Goal: Task Accomplishment & Management: Manage account settings

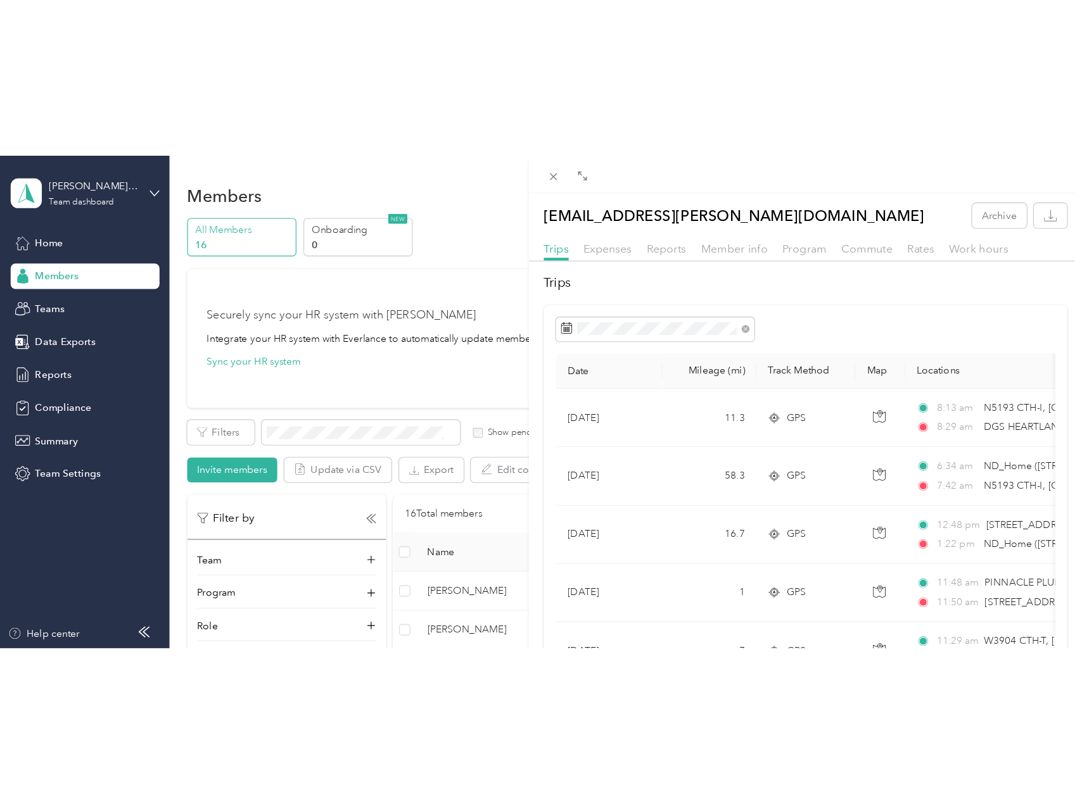
scroll to position [211, 0]
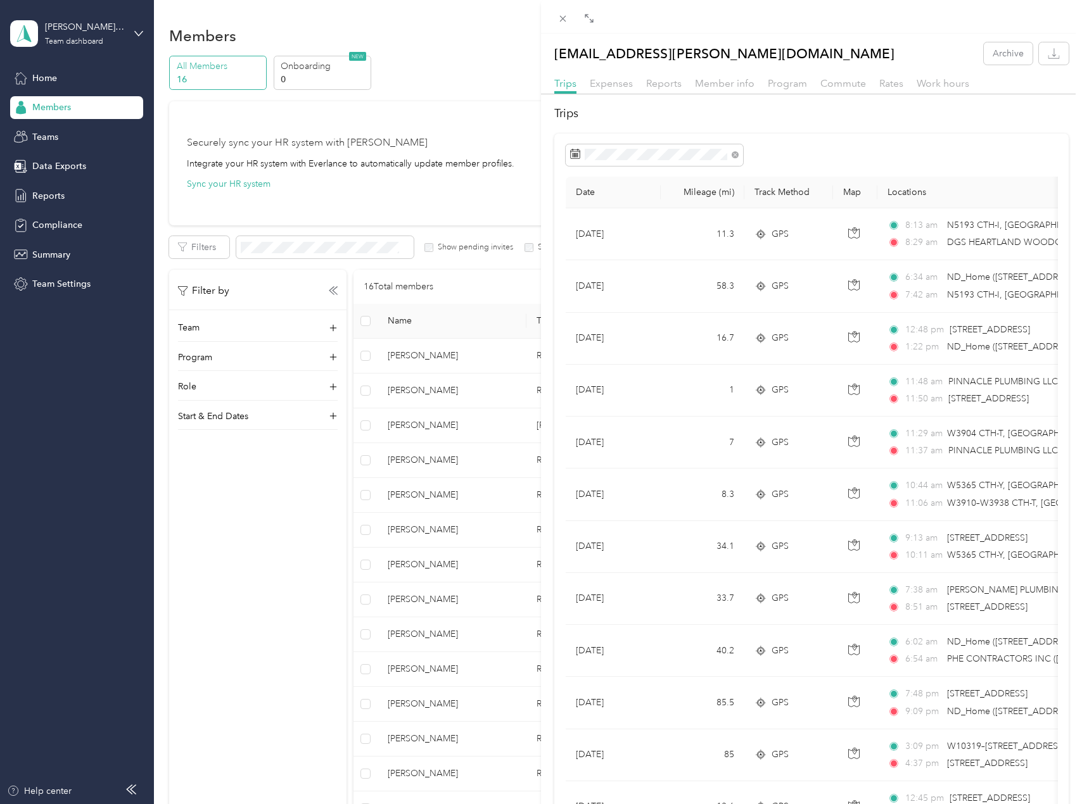
click at [250, 559] on div "[EMAIL_ADDRESS][PERSON_NAME][DOMAIN_NAME] Archive Trips Expenses Reports Member…" at bounding box center [541, 402] width 1082 height 804
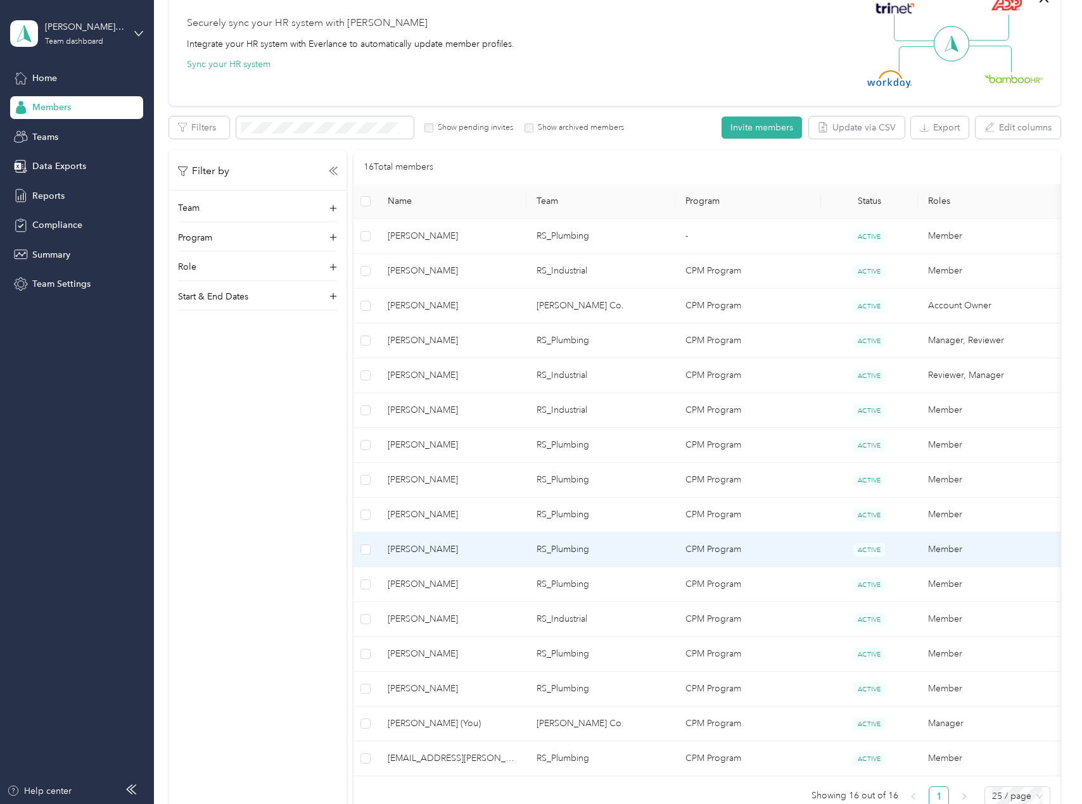
scroll to position [148, 0]
